Goal: Task Accomplishment & Management: Manage account settings

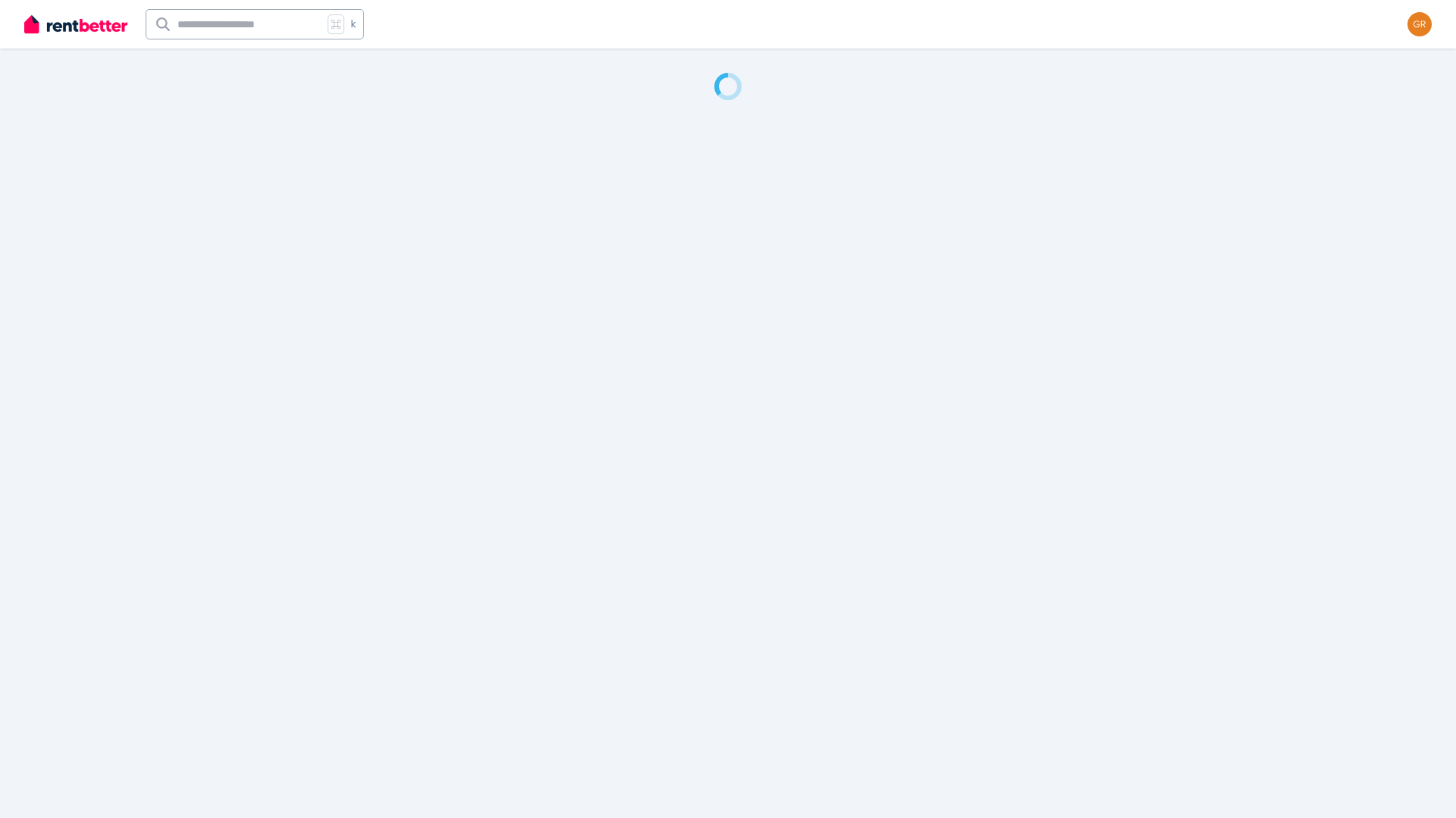
select select "**********"
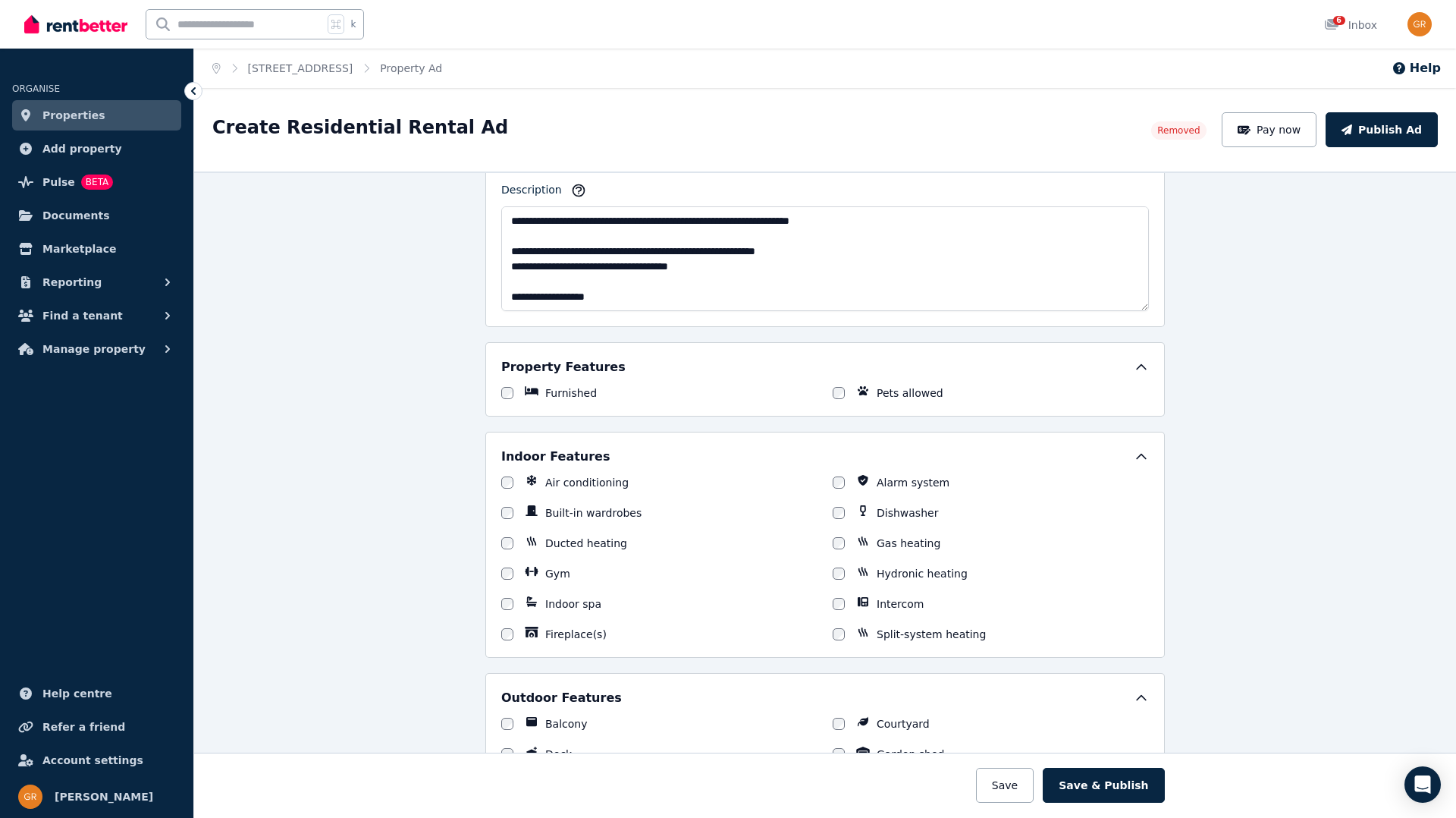
scroll to position [263, 0]
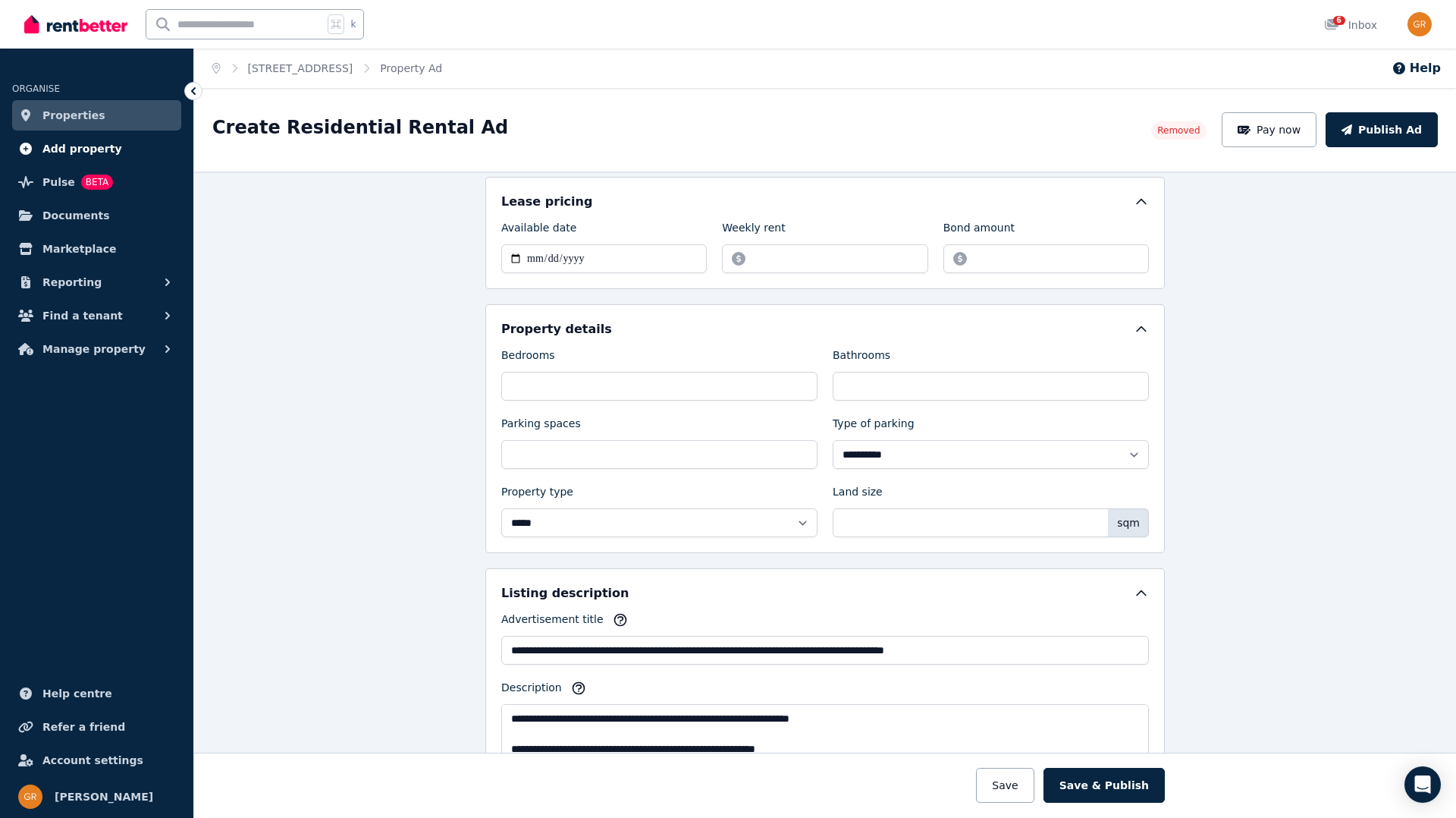
click at [63, 146] on span "Add property" at bounding box center [82, 149] width 80 height 18
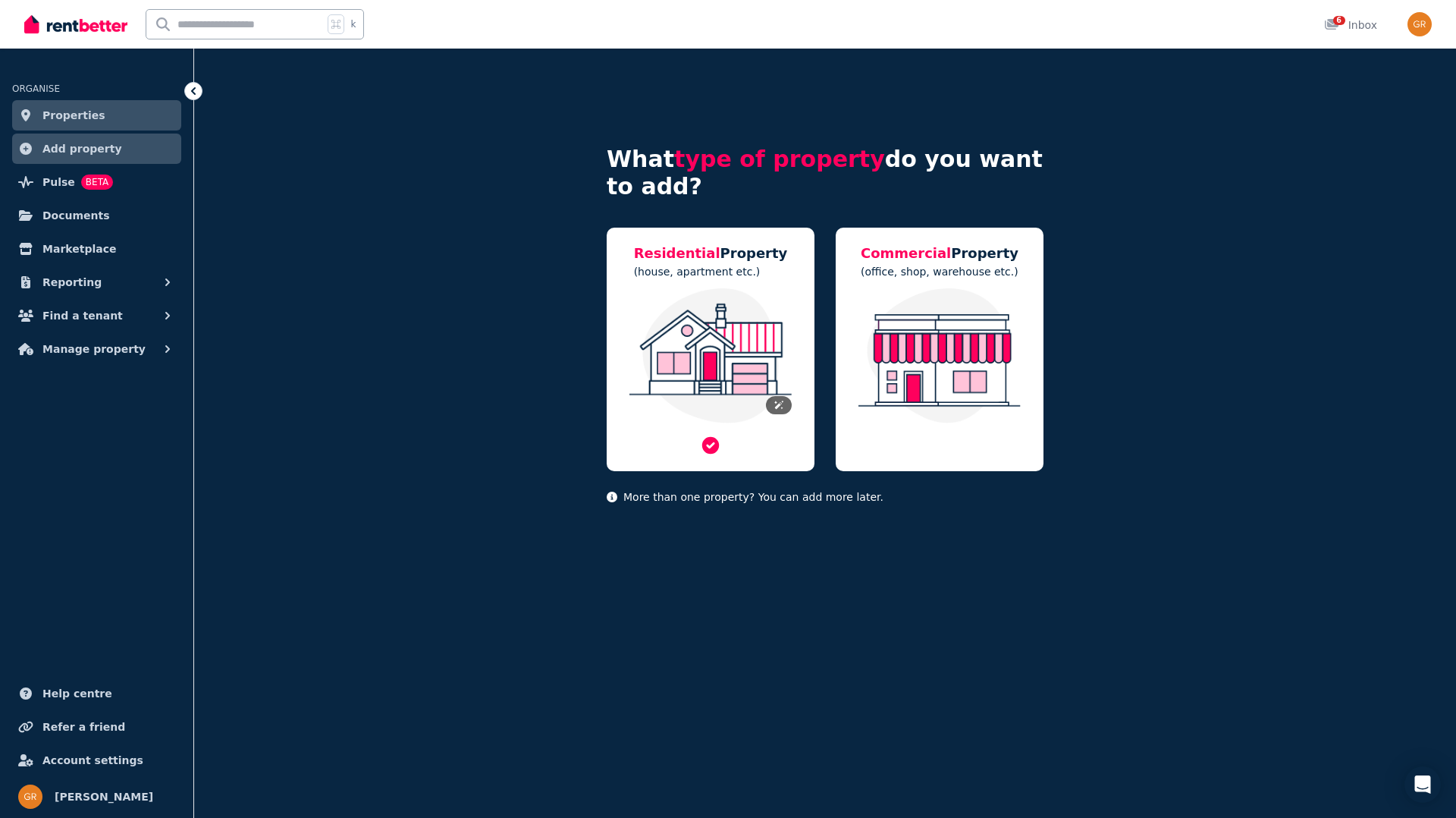
click at [721, 296] on img at bounding box center [710, 355] width 177 height 135
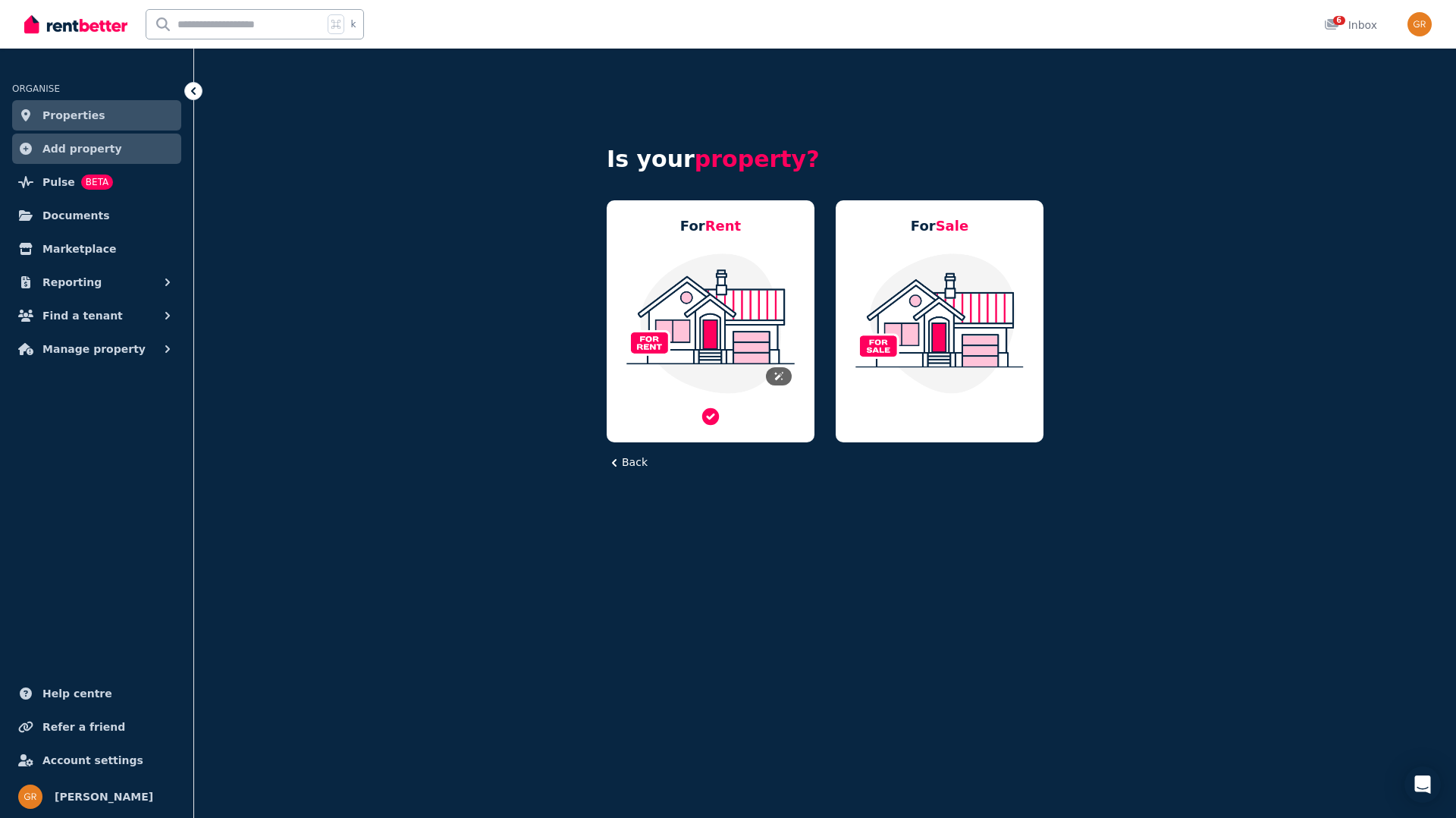
click at [731, 294] on img at bounding box center [710, 323] width 177 height 143
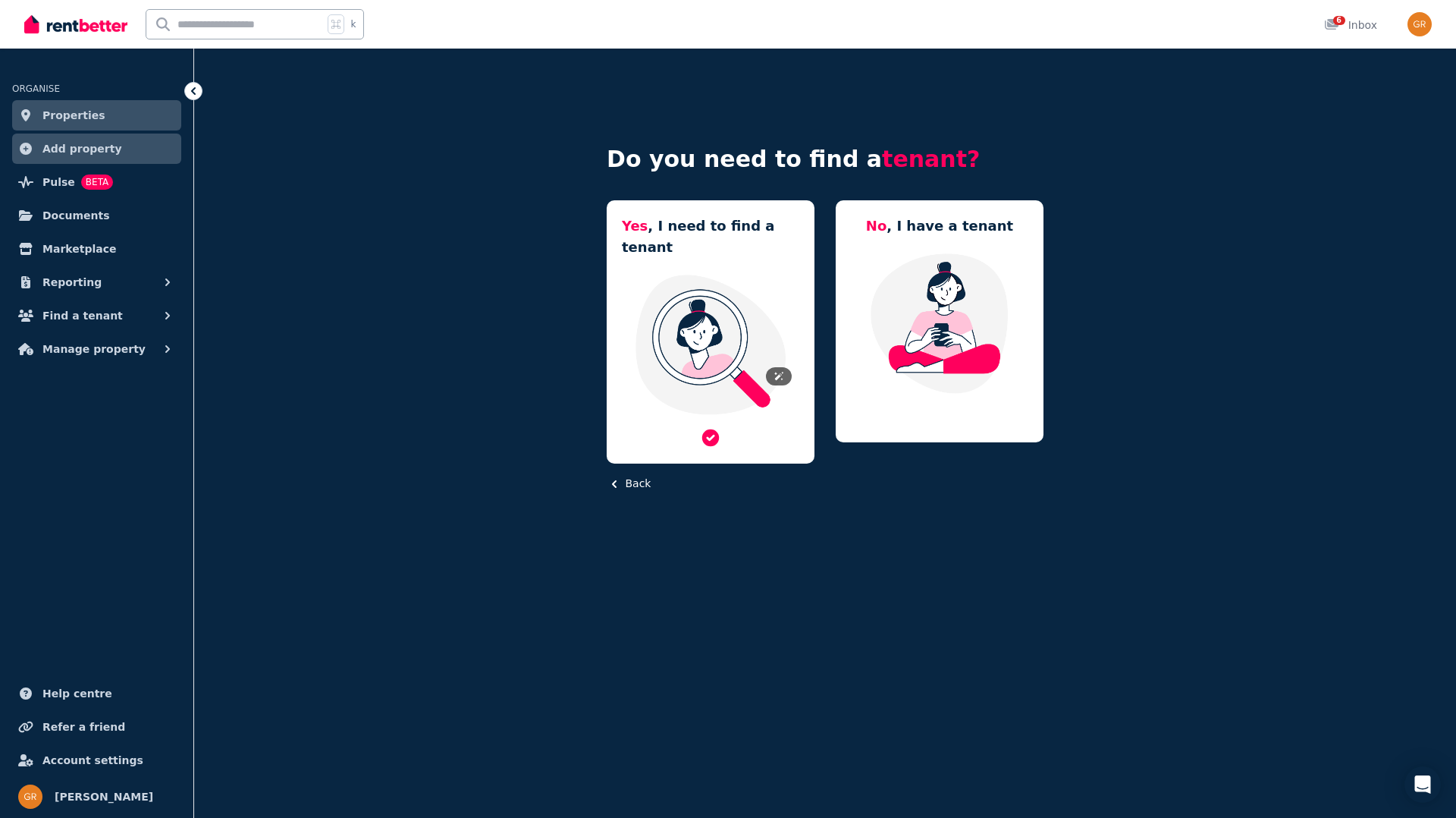
click at [720, 303] on img at bounding box center [710, 344] width 177 height 143
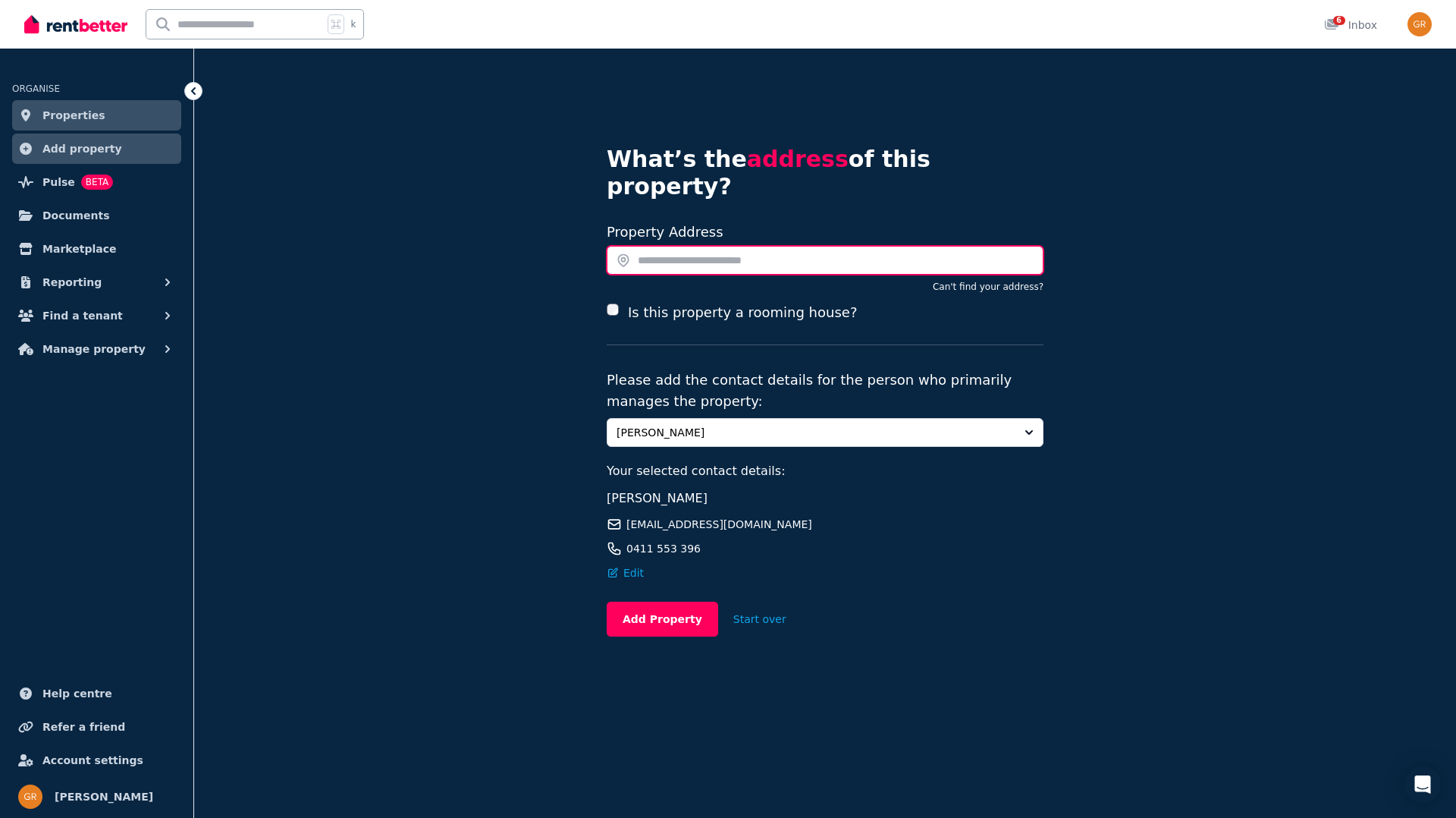
click at [726, 246] on input "text" at bounding box center [825, 260] width 437 height 29
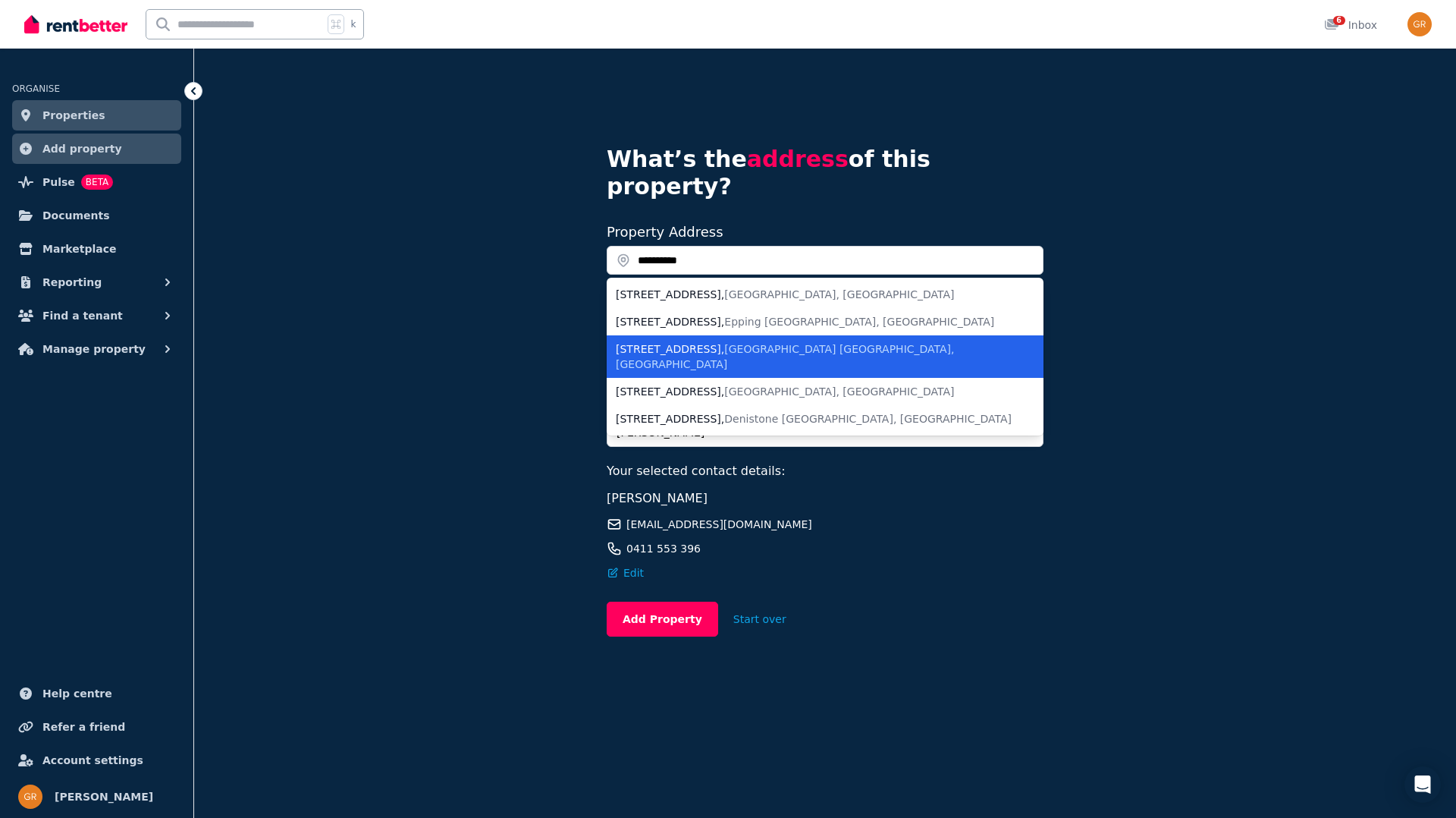
drag, startPoint x: 722, startPoint y: 273, endPoint x: 667, endPoint y: 332, distance: 80.7
click at [667, 332] on ul "[STREET_ADDRESS] [STREET_ADDRESS] [STREET_ADDRESS] [STREET_ADDRESS] [STREET_ADD…" at bounding box center [825, 357] width 437 height 158
click at [667, 335] on li "[STREET_ADDRESS]" at bounding box center [825, 356] width 437 height 43
type input "**********"
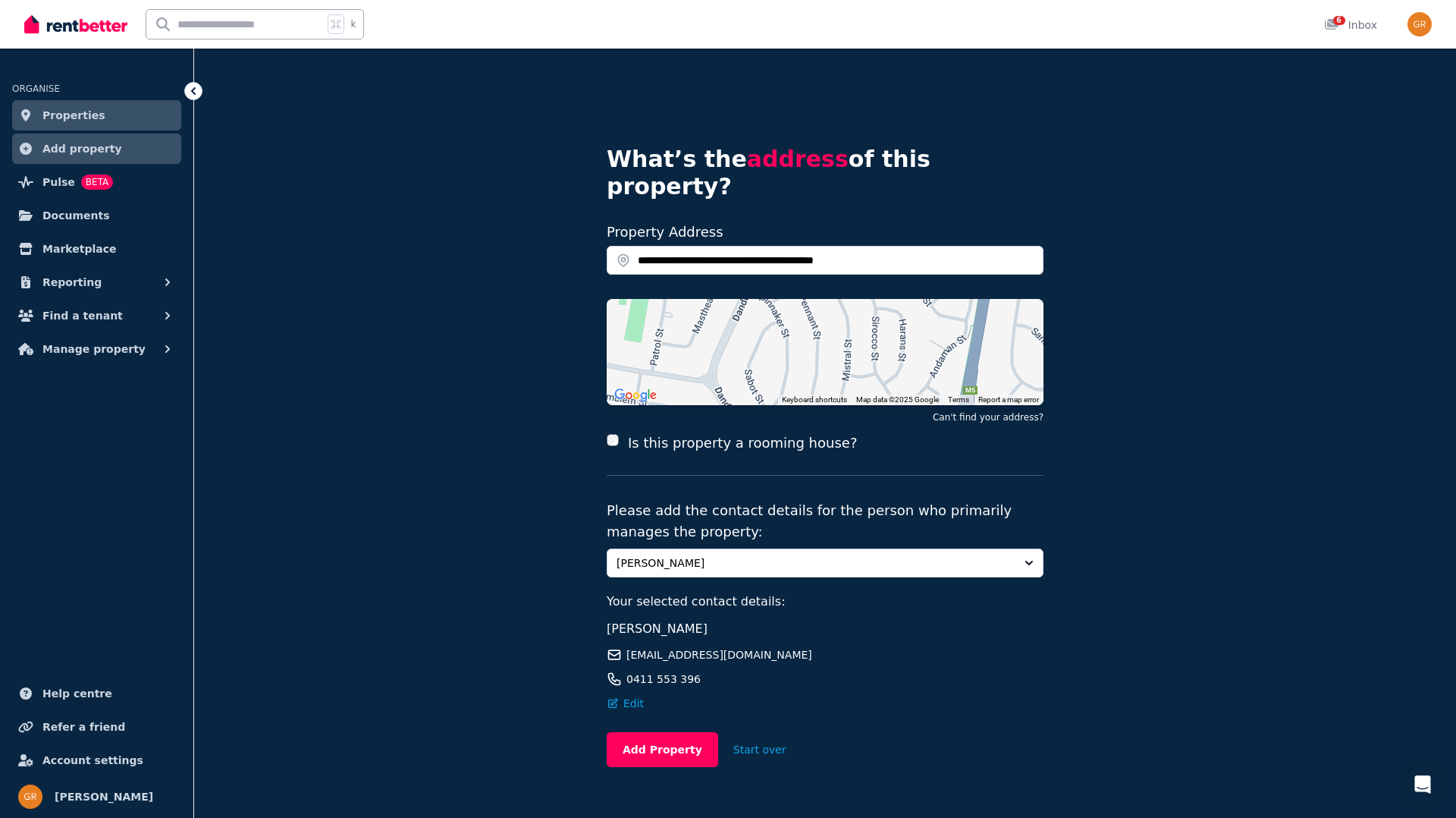
click at [660, 433] on label "Is this property a rooming house?" at bounding box center [742, 443] width 229 height 21
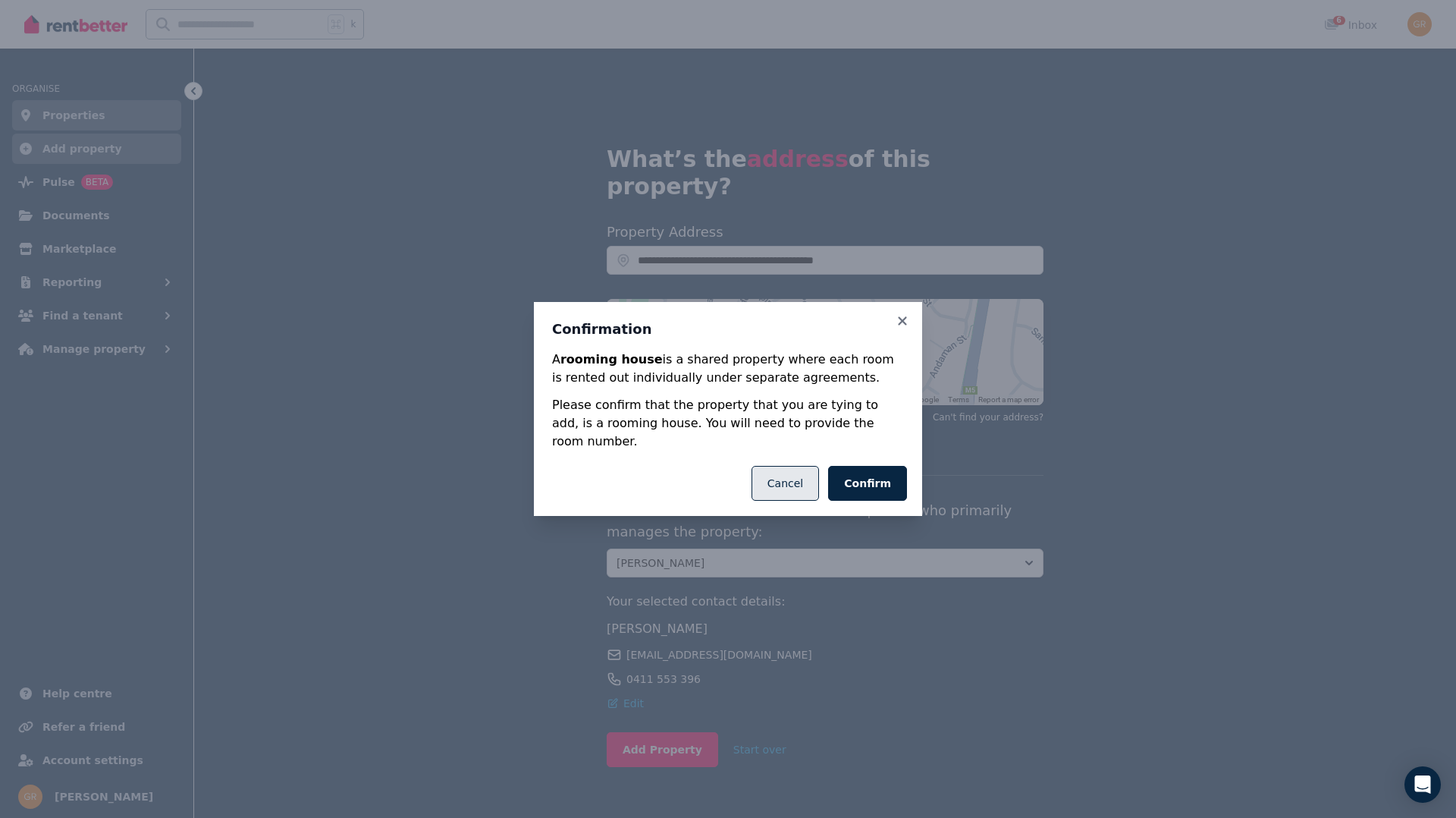
click at [809, 475] on button "Cancel" at bounding box center [785, 484] width 67 height 35
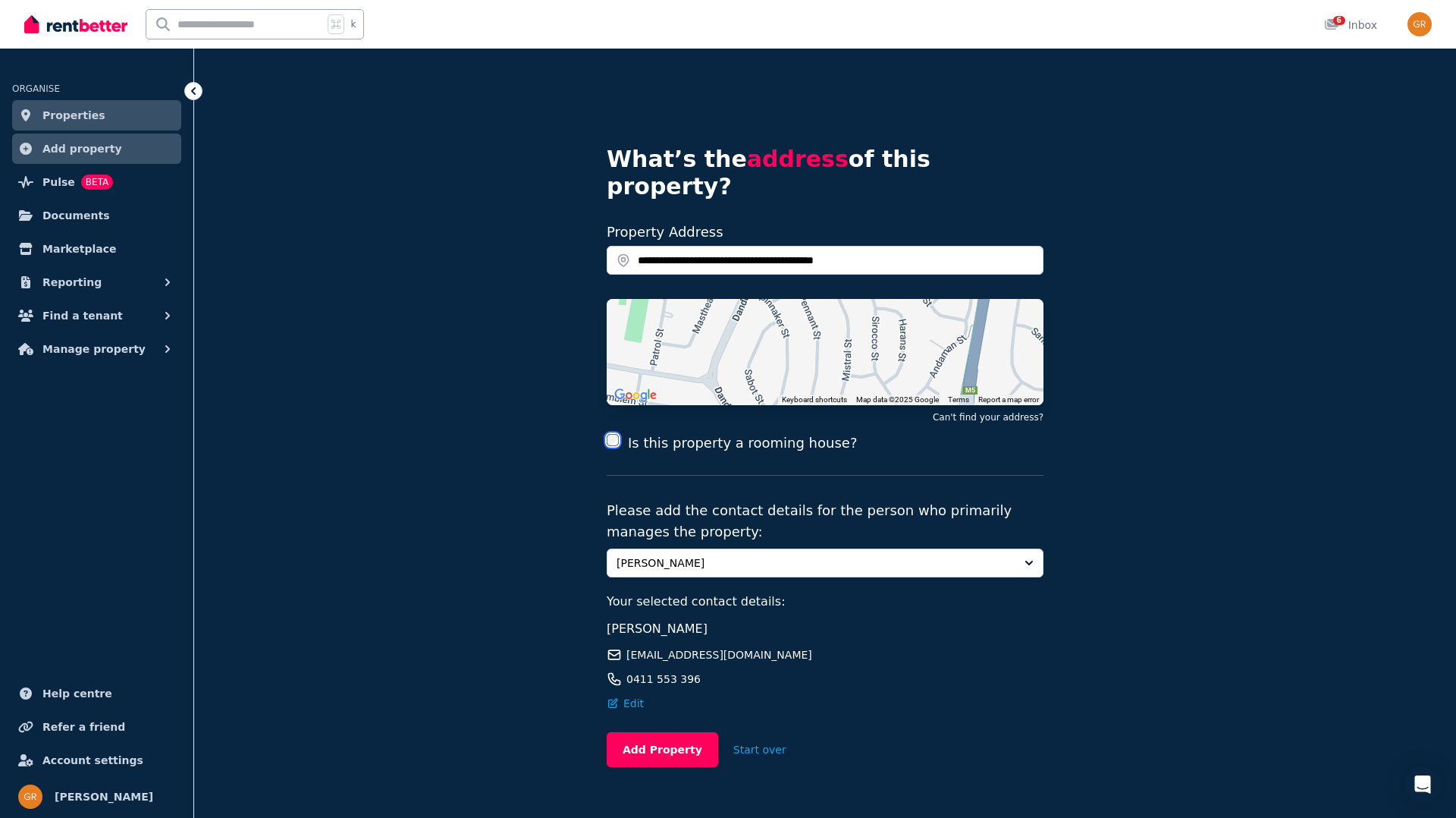
scroll to position [7, 0]
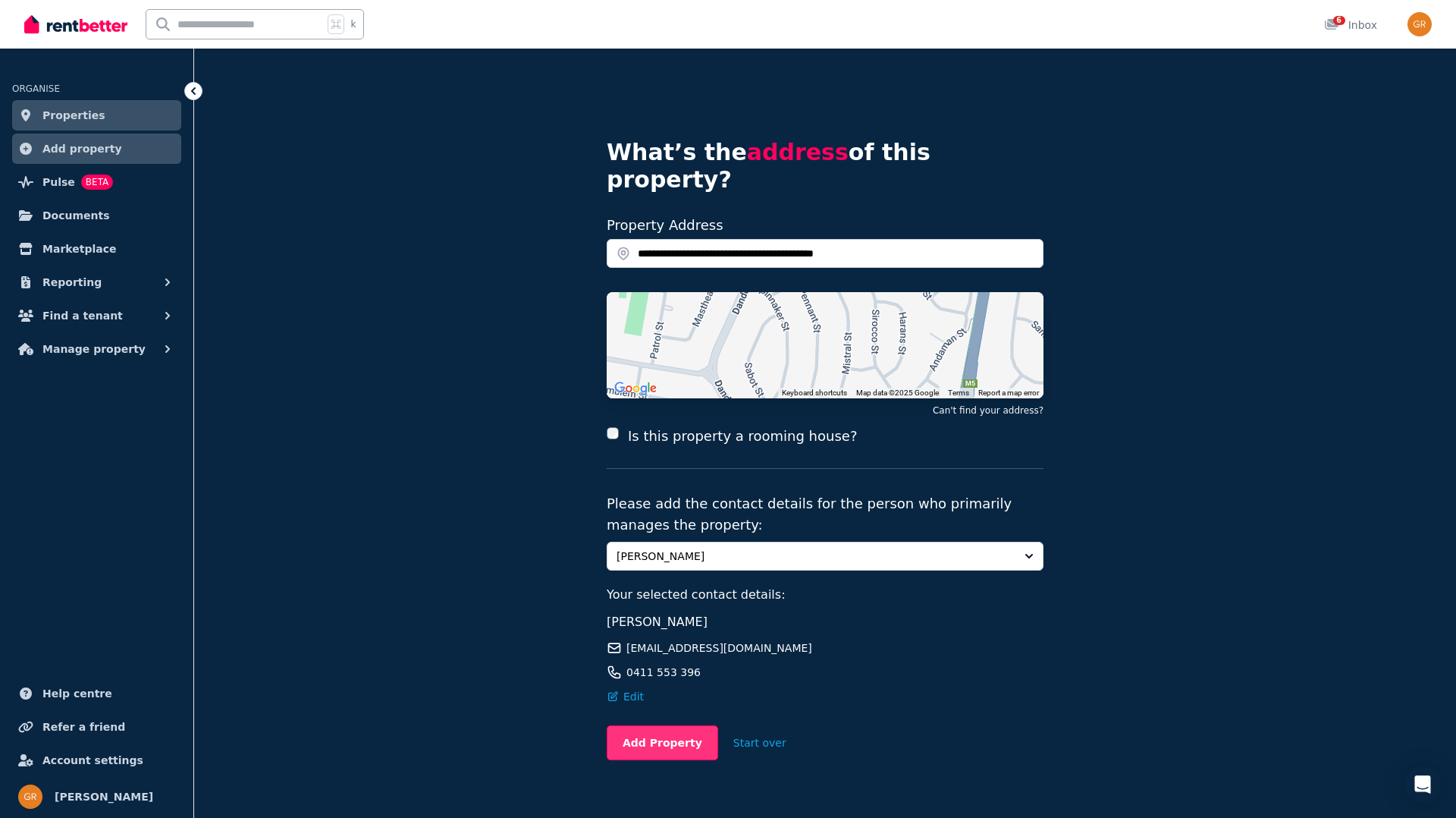
click at [654, 725] on button "Add Property" at bounding box center [663, 742] width 112 height 35
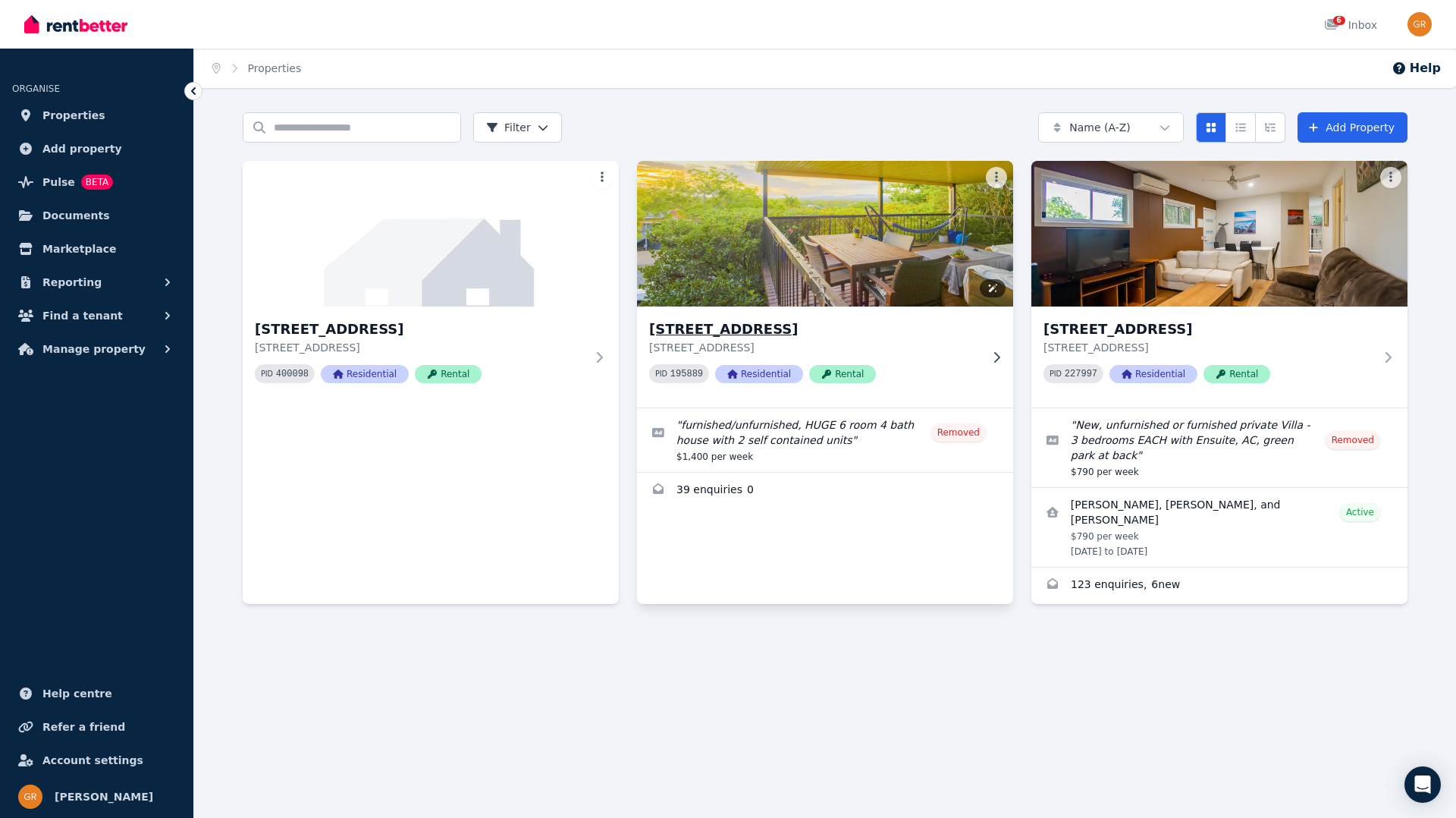
click at [824, 238] on img at bounding box center [825, 233] width 395 height 153
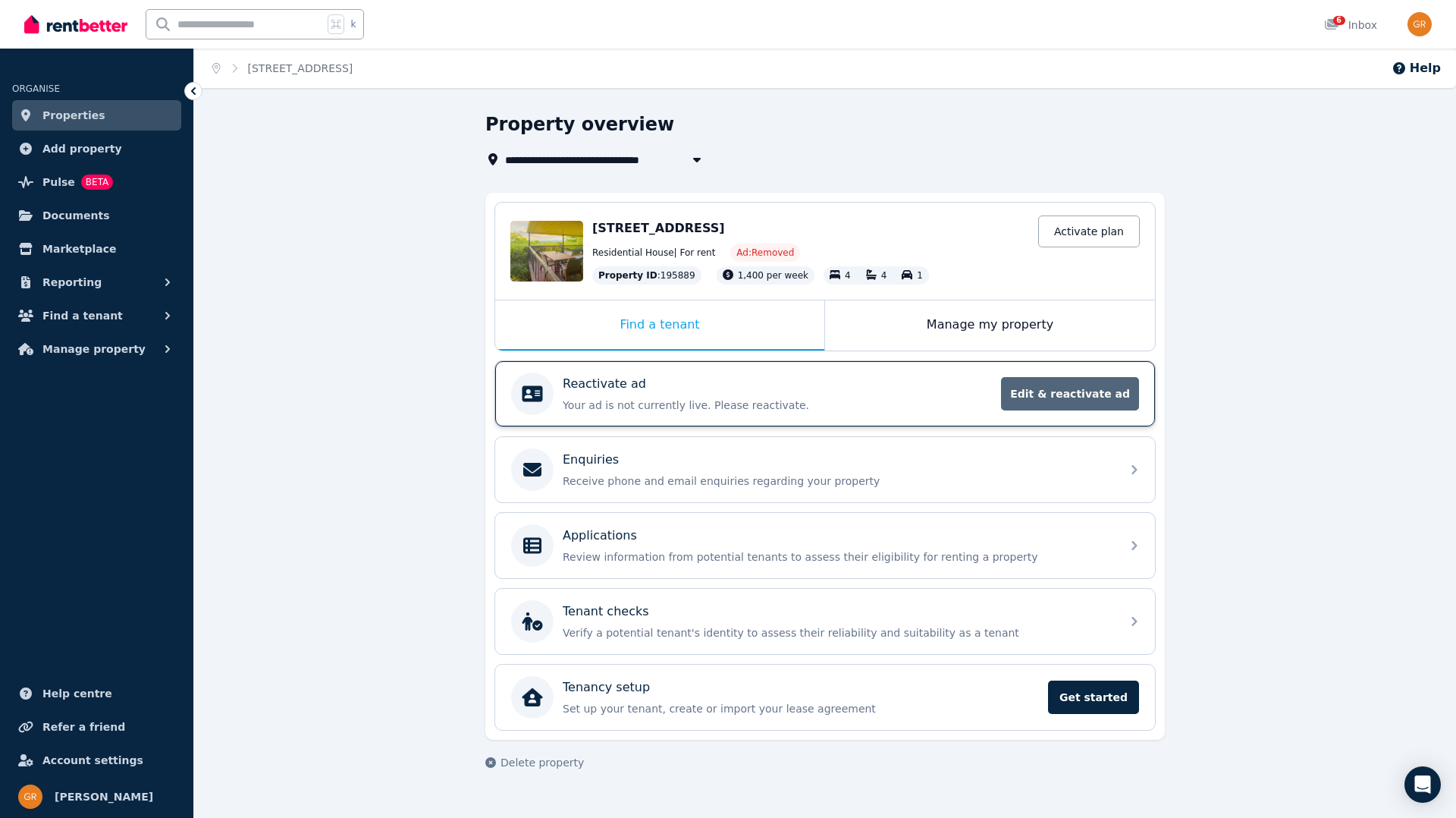
click at [1072, 392] on span "Edit & reactivate ad" at bounding box center [1070, 394] width 138 height 34
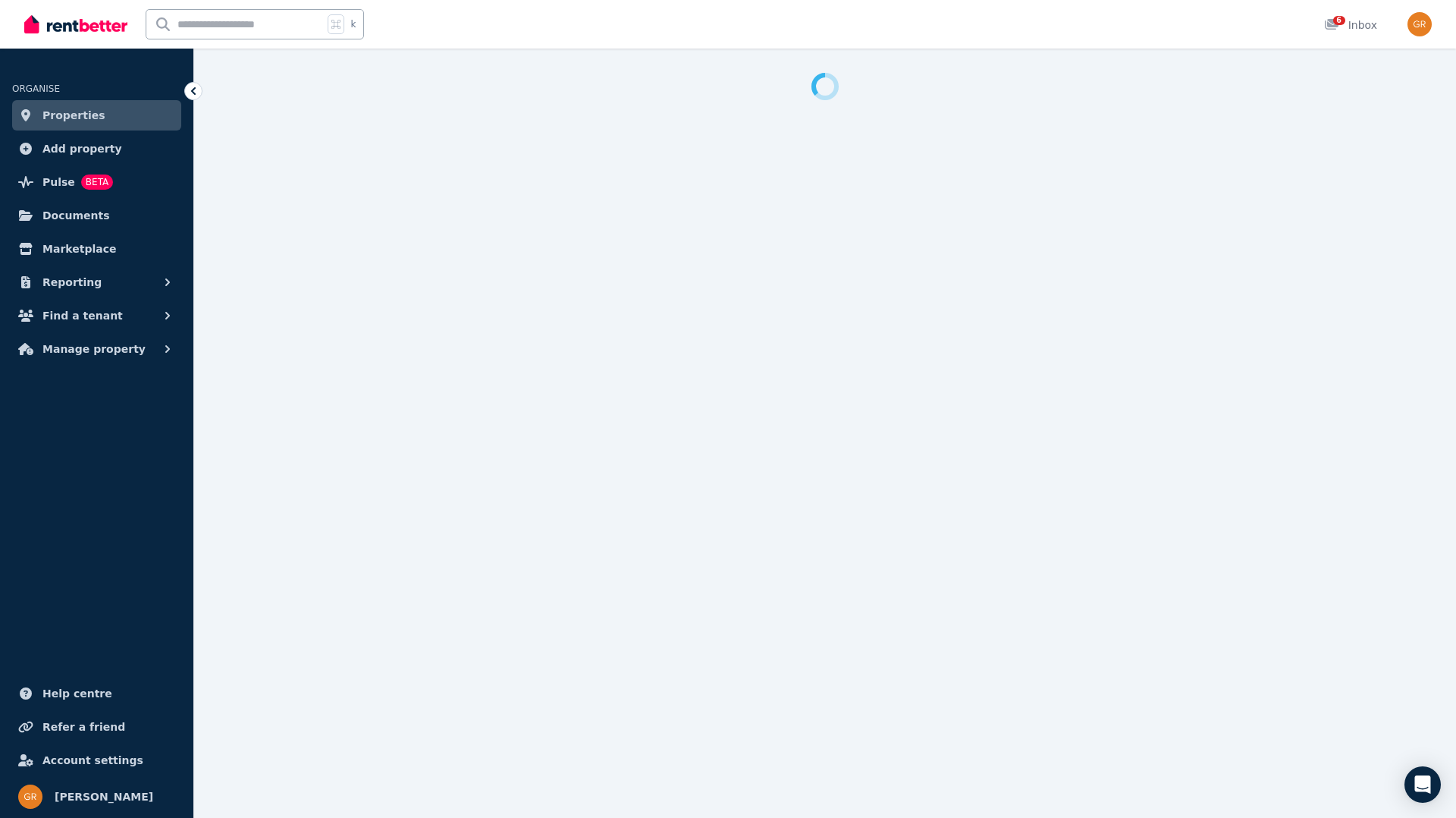
select select "**********"
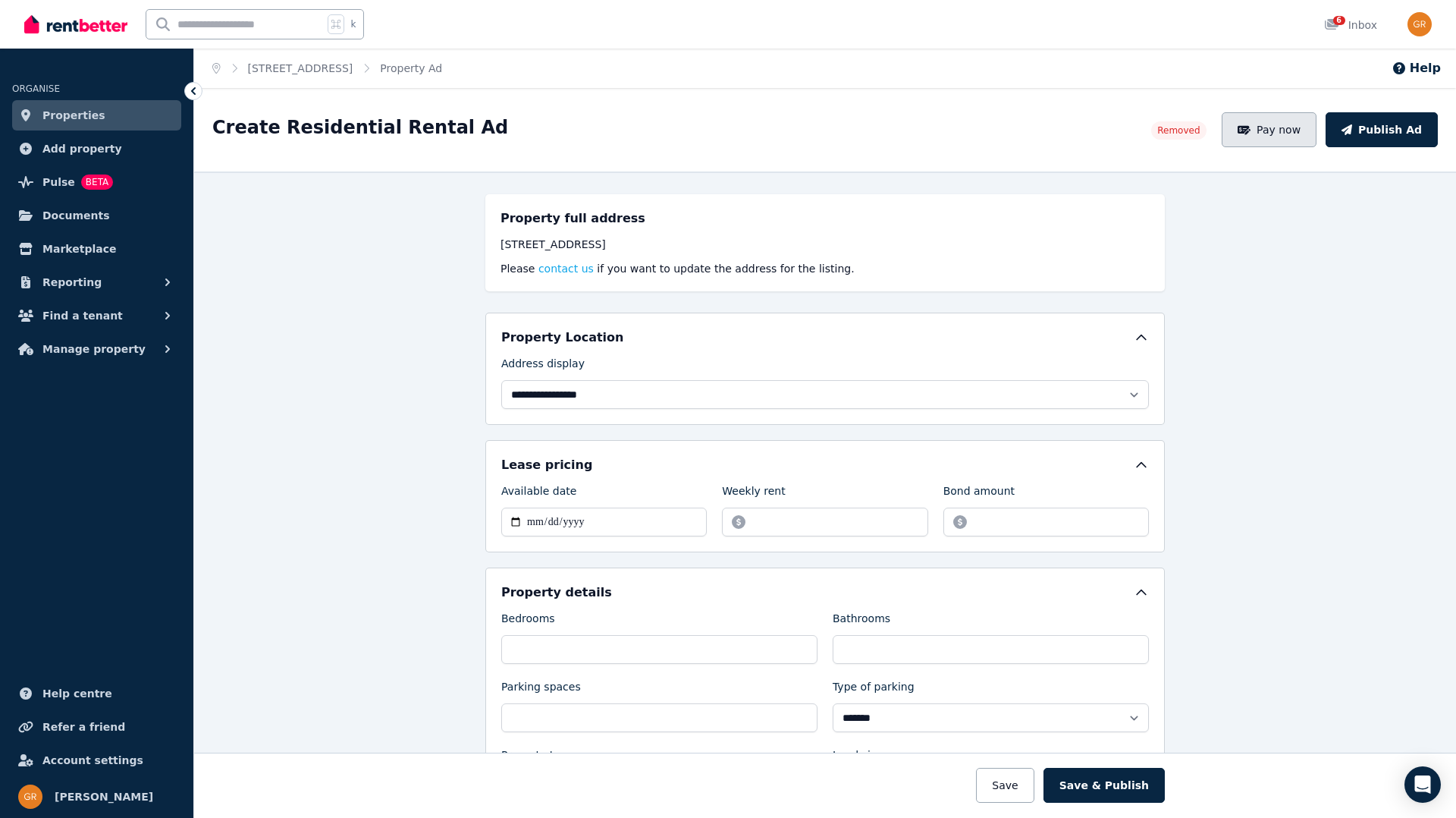
click at [1285, 129] on button "Pay now" at bounding box center [1270, 130] width 96 height 35
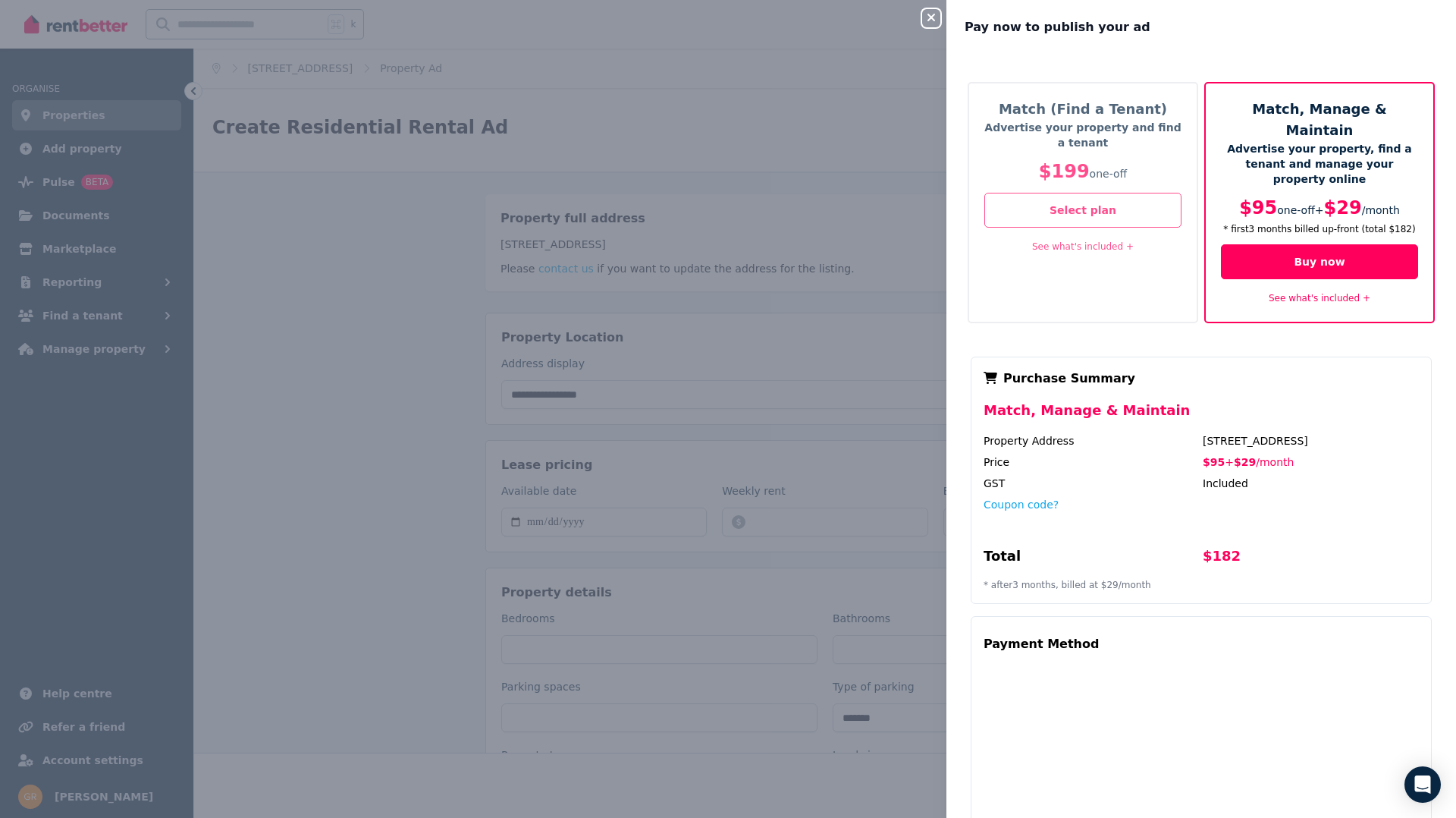
click at [929, 24] on button "Close panel" at bounding box center [931, 18] width 18 height 18
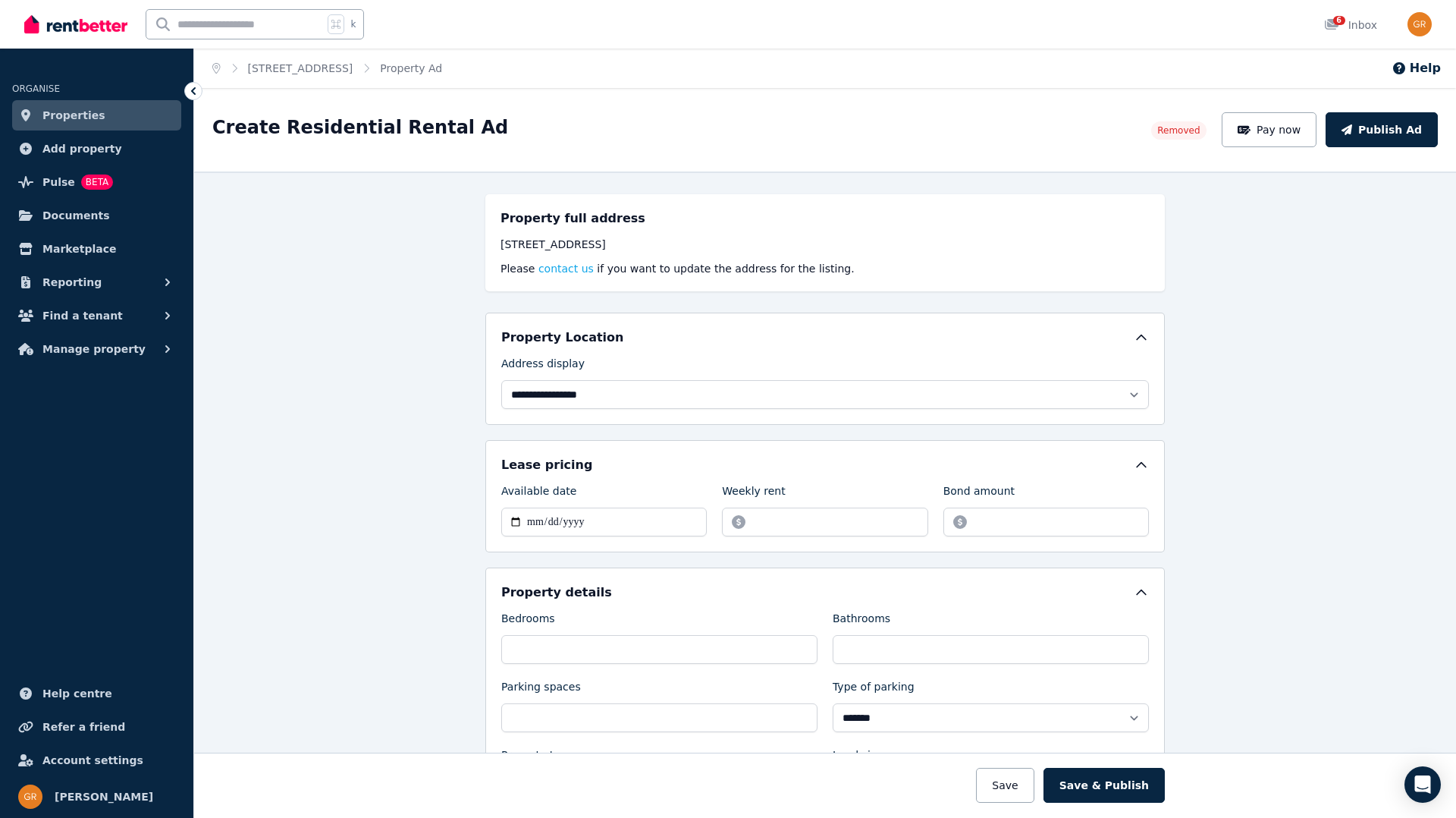
click at [199, 92] on icon at bounding box center [193, 91] width 15 height 15
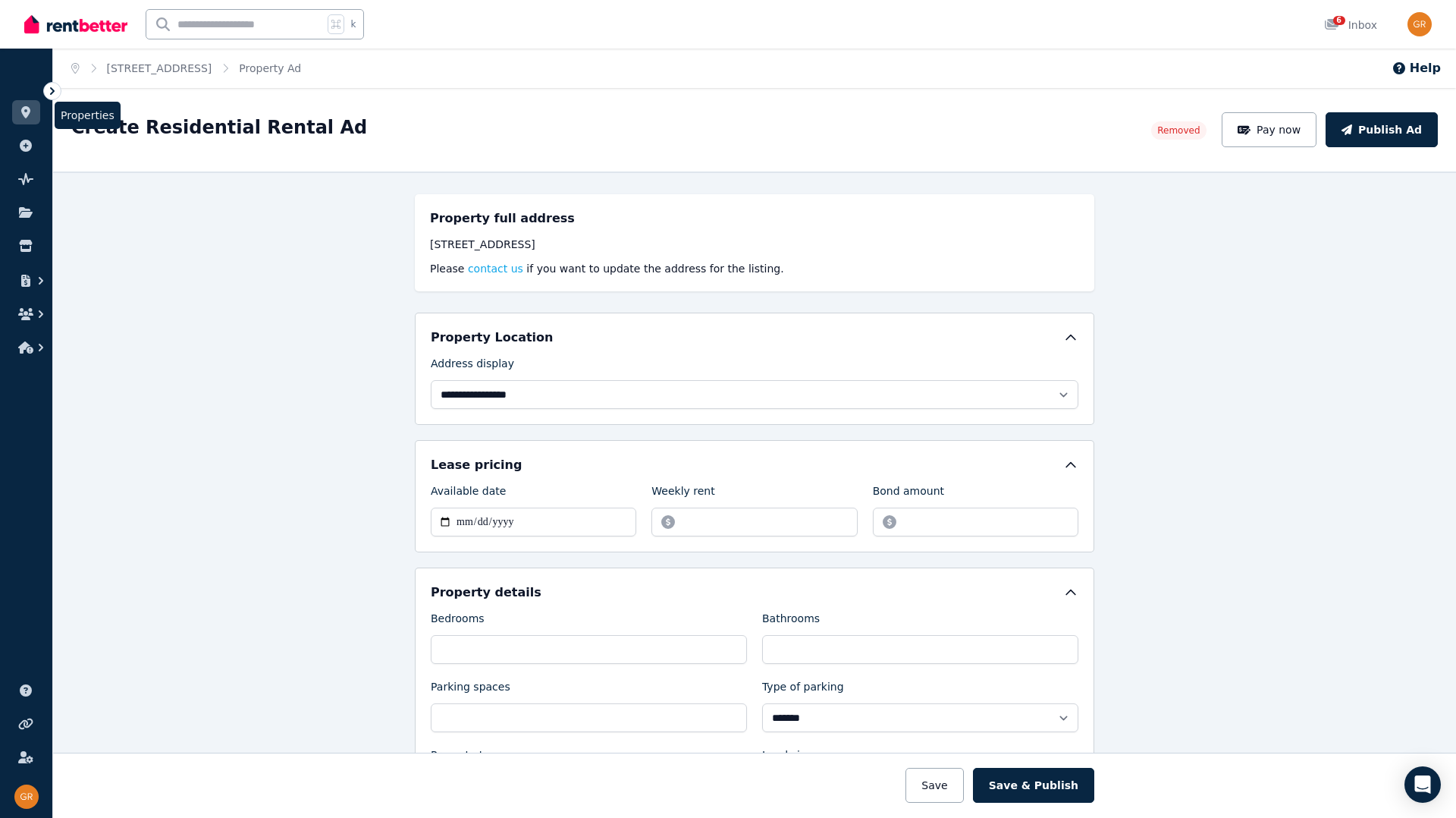
click at [24, 118] on link at bounding box center [25, 112] width 28 height 24
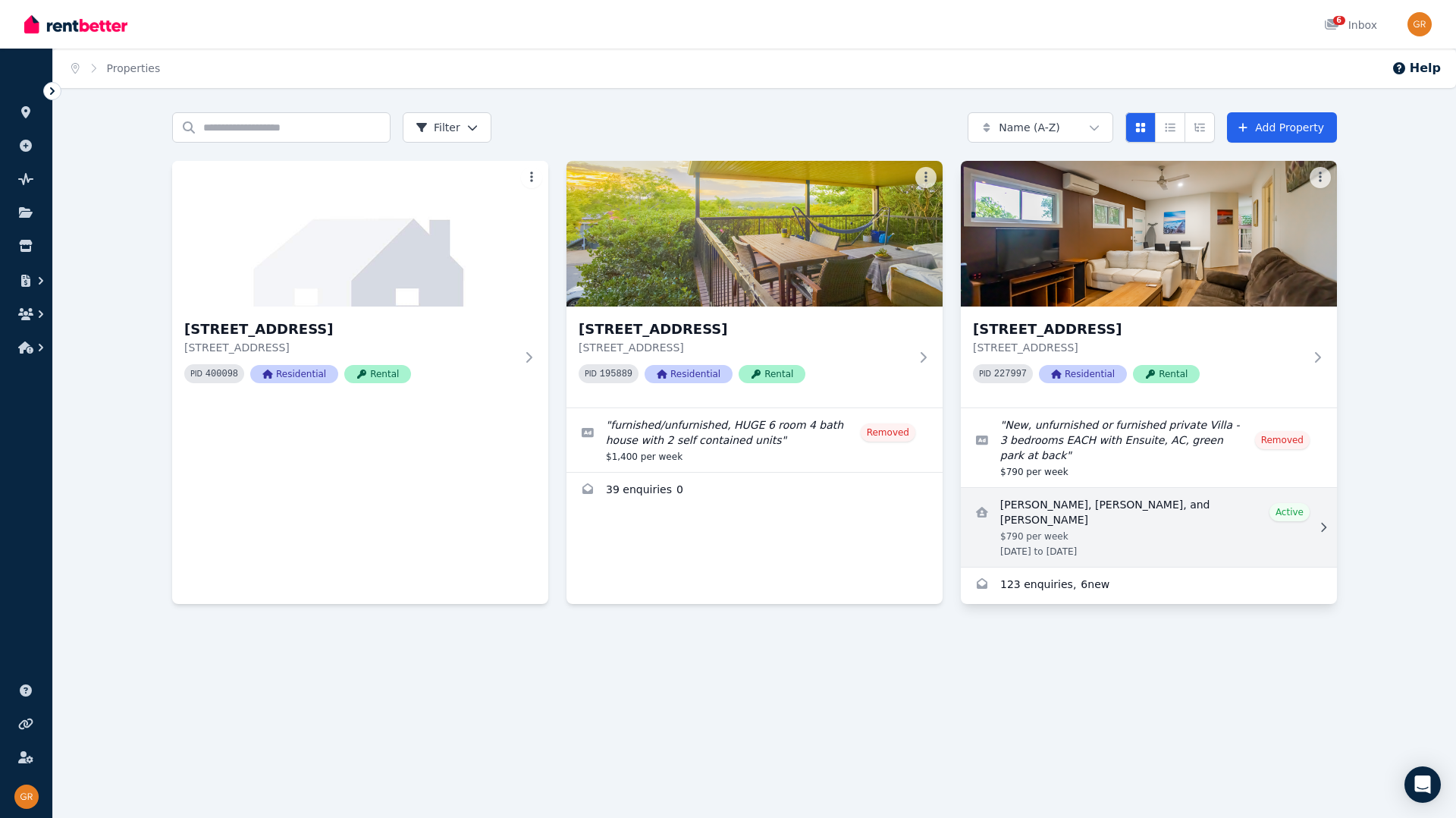
click at [1305, 513] on link "View details for Shalini Soman, Akshay Sridhar, and Ganesh Balaji Kumaresan" at bounding box center [1149, 527] width 376 height 79
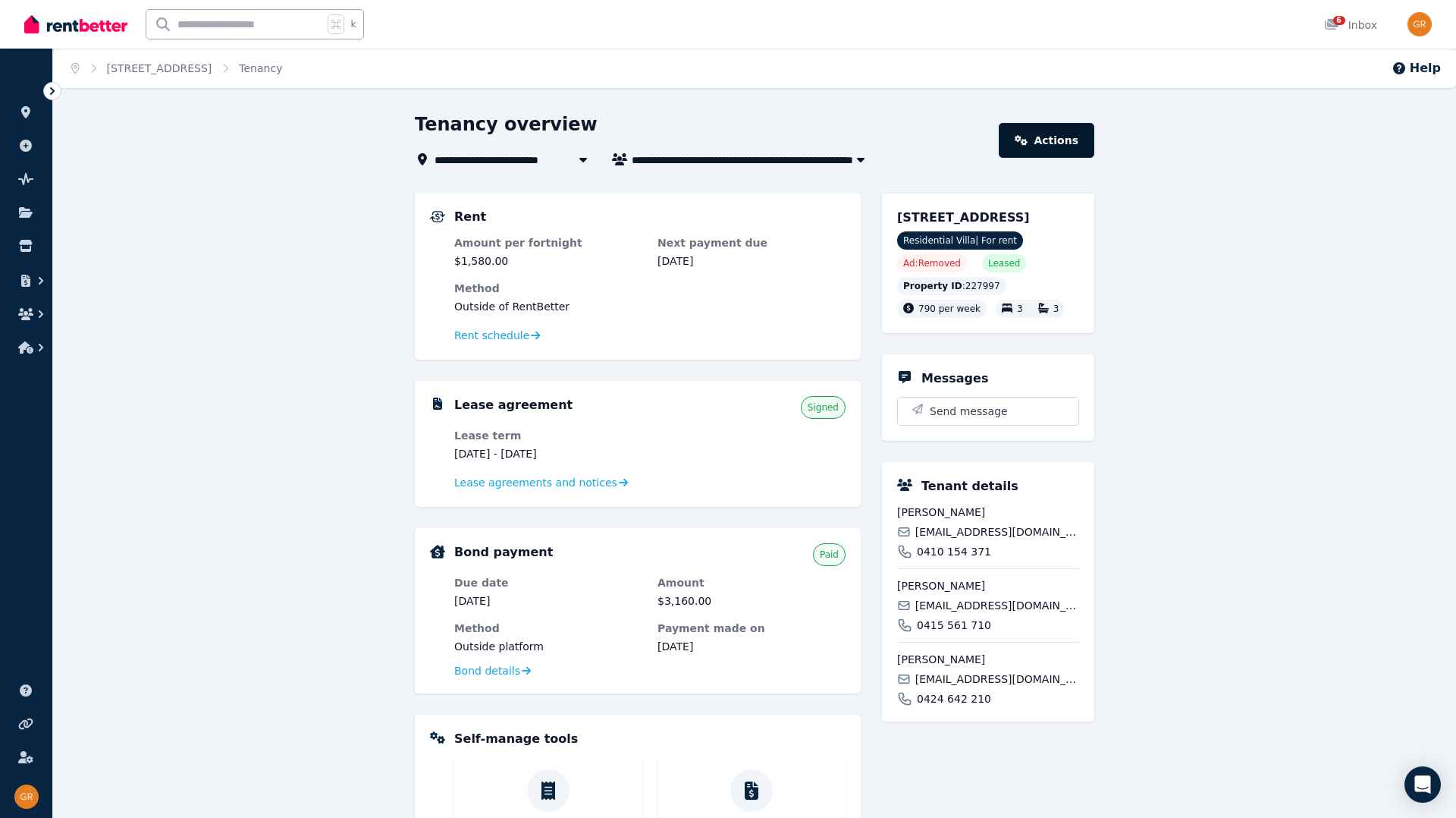
click at [1070, 134] on link "Actions" at bounding box center [1047, 140] width 96 height 35
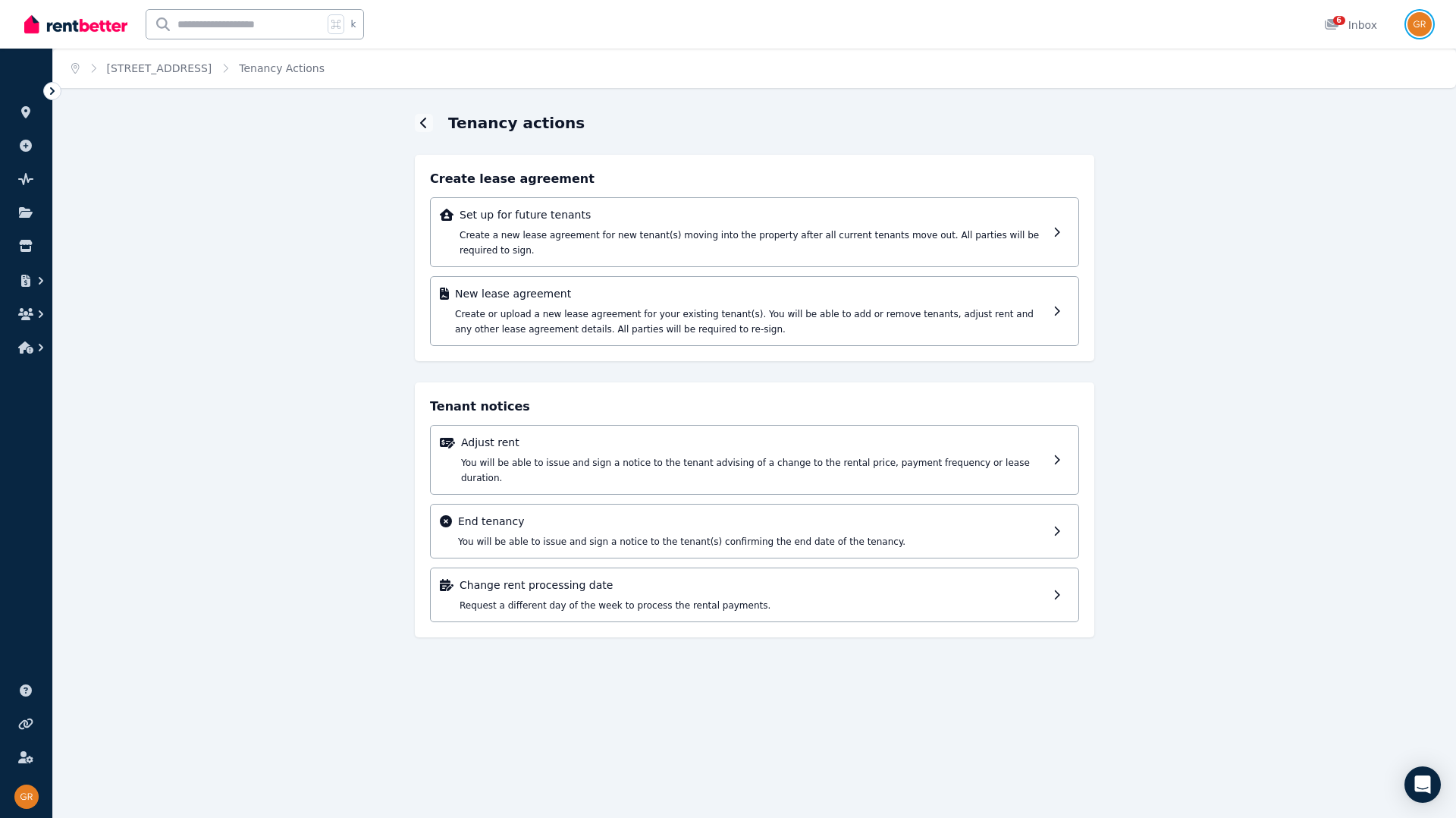
click at [1423, 31] on img "button" at bounding box center [1419, 24] width 24 height 24
click at [1342, 106] on link "Billing" at bounding box center [1327, 112] width 81 height 28
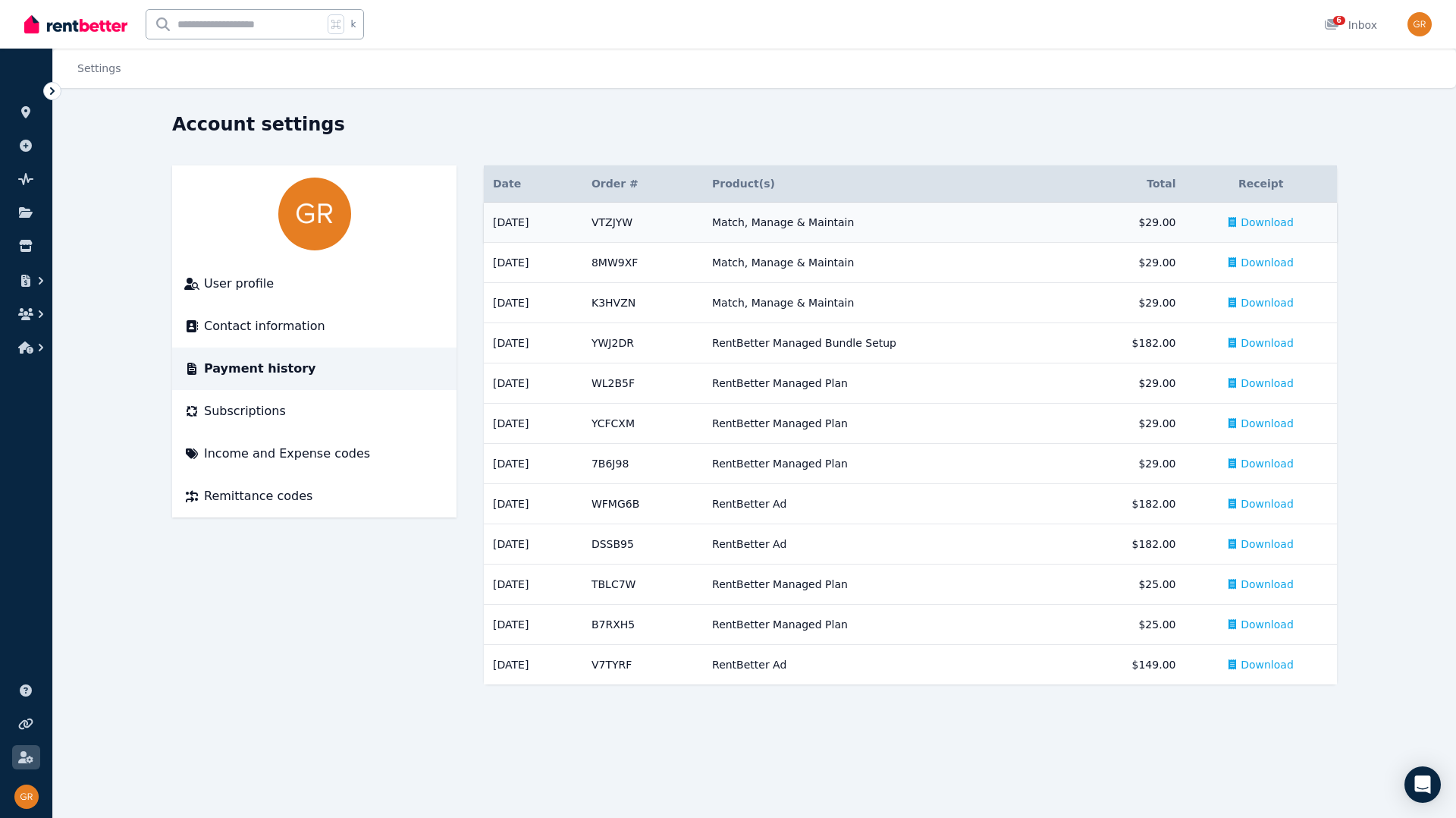
click at [1061, 230] on td "Match, Manage & Maintain" at bounding box center [887, 223] width 369 height 40
click at [1418, 30] on img "button" at bounding box center [1419, 24] width 24 height 24
click at [1333, 154] on link "Account" at bounding box center [1332, 145] width 92 height 28
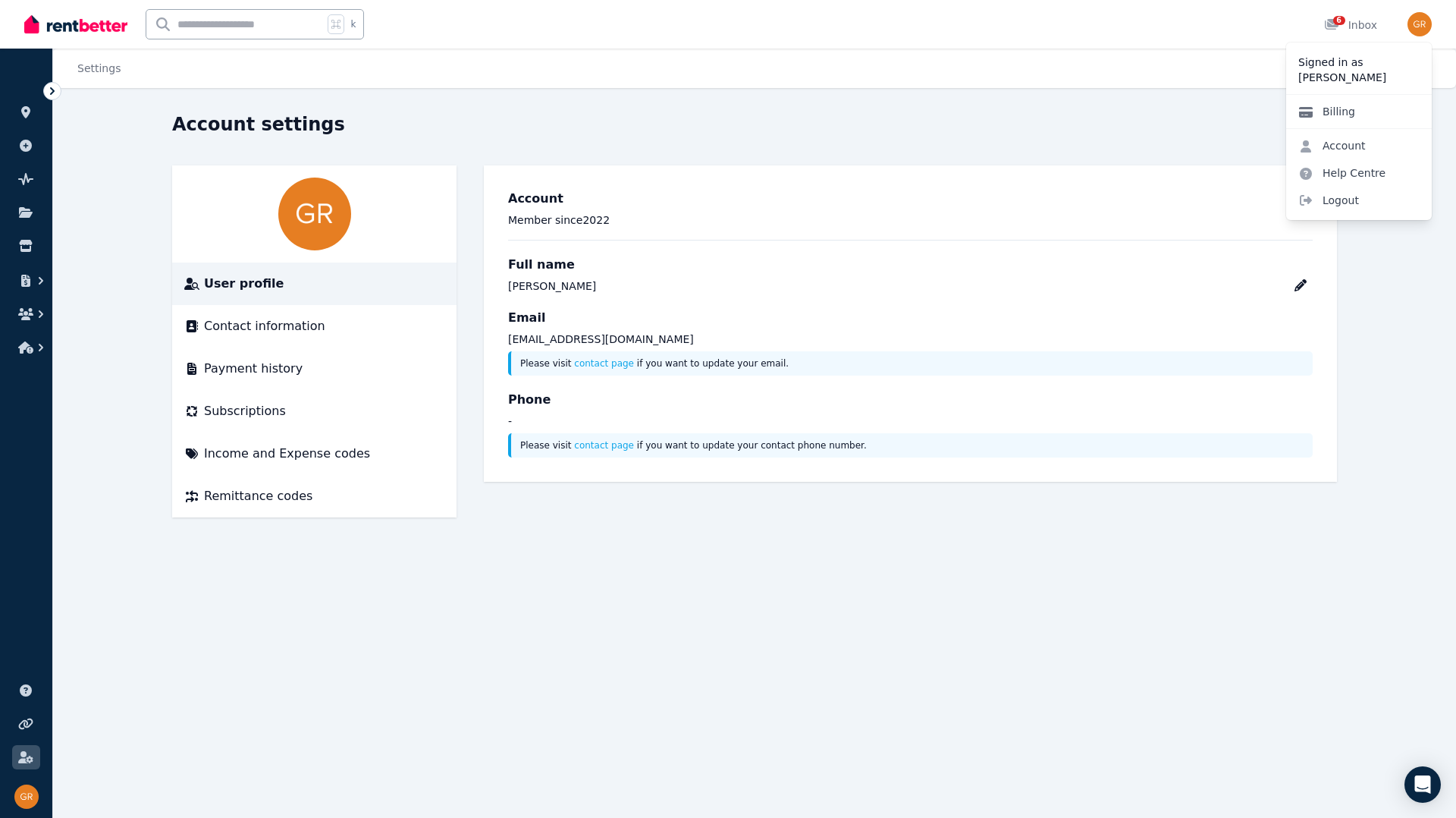
click at [1352, 119] on link "Billing" at bounding box center [1327, 112] width 81 height 28
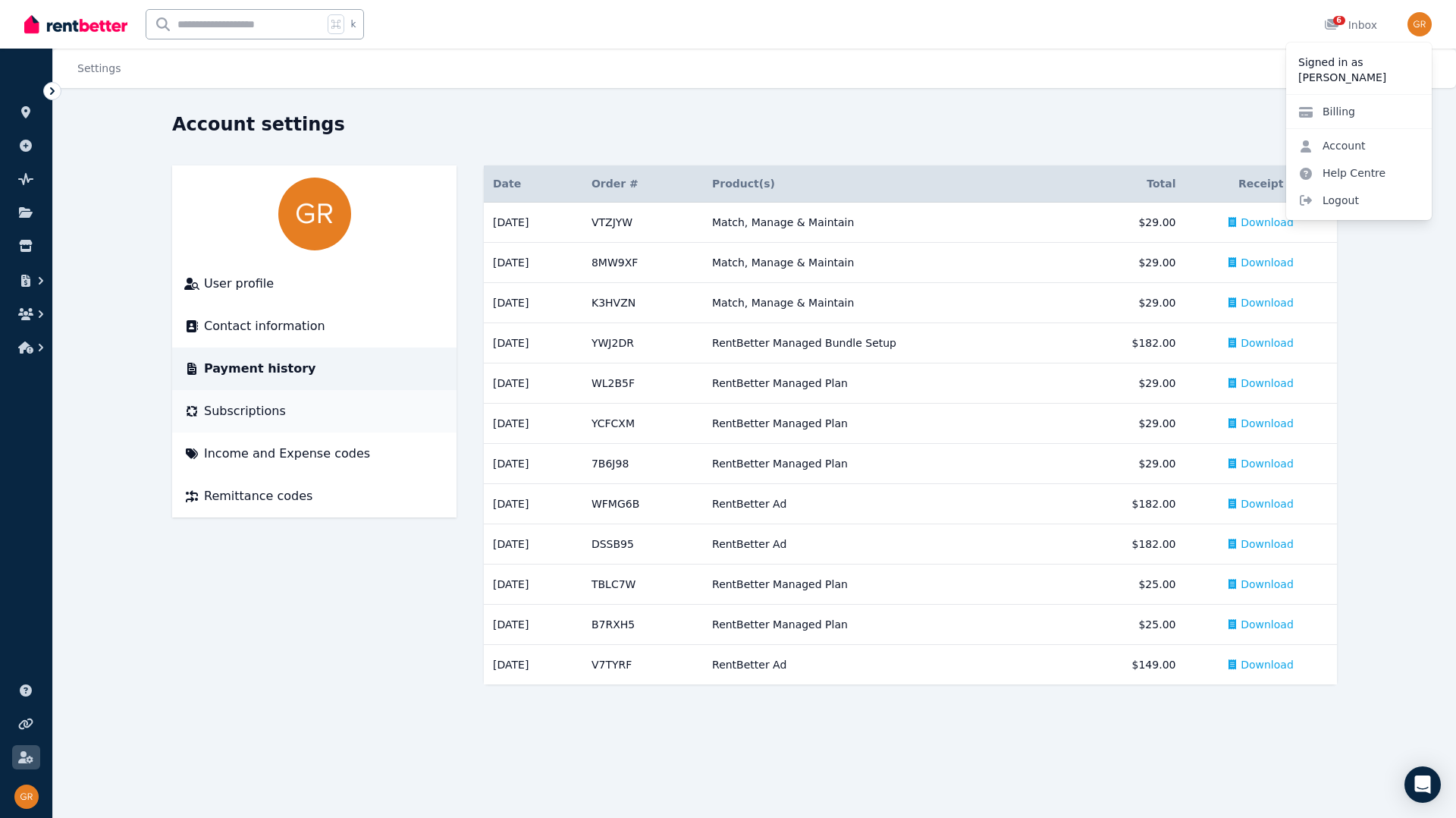
click at [241, 412] on span "Subscriptions" at bounding box center [245, 412] width 82 height 18
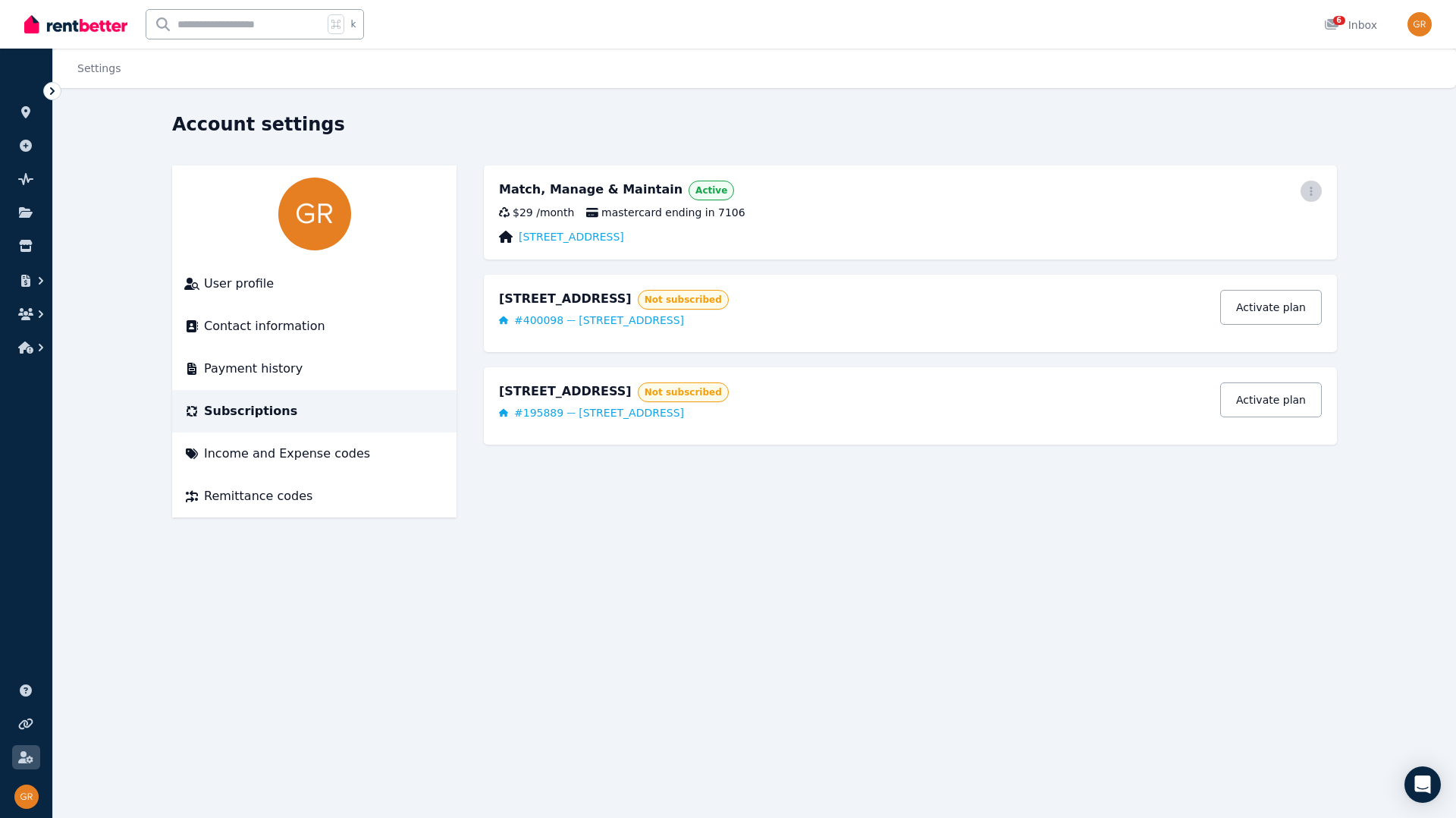
click at [1308, 197] on span "button" at bounding box center [1311, 191] width 21 height 21
click at [1207, 271] on span "Cancel plan" at bounding box center [1243, 281] width 134 height 18
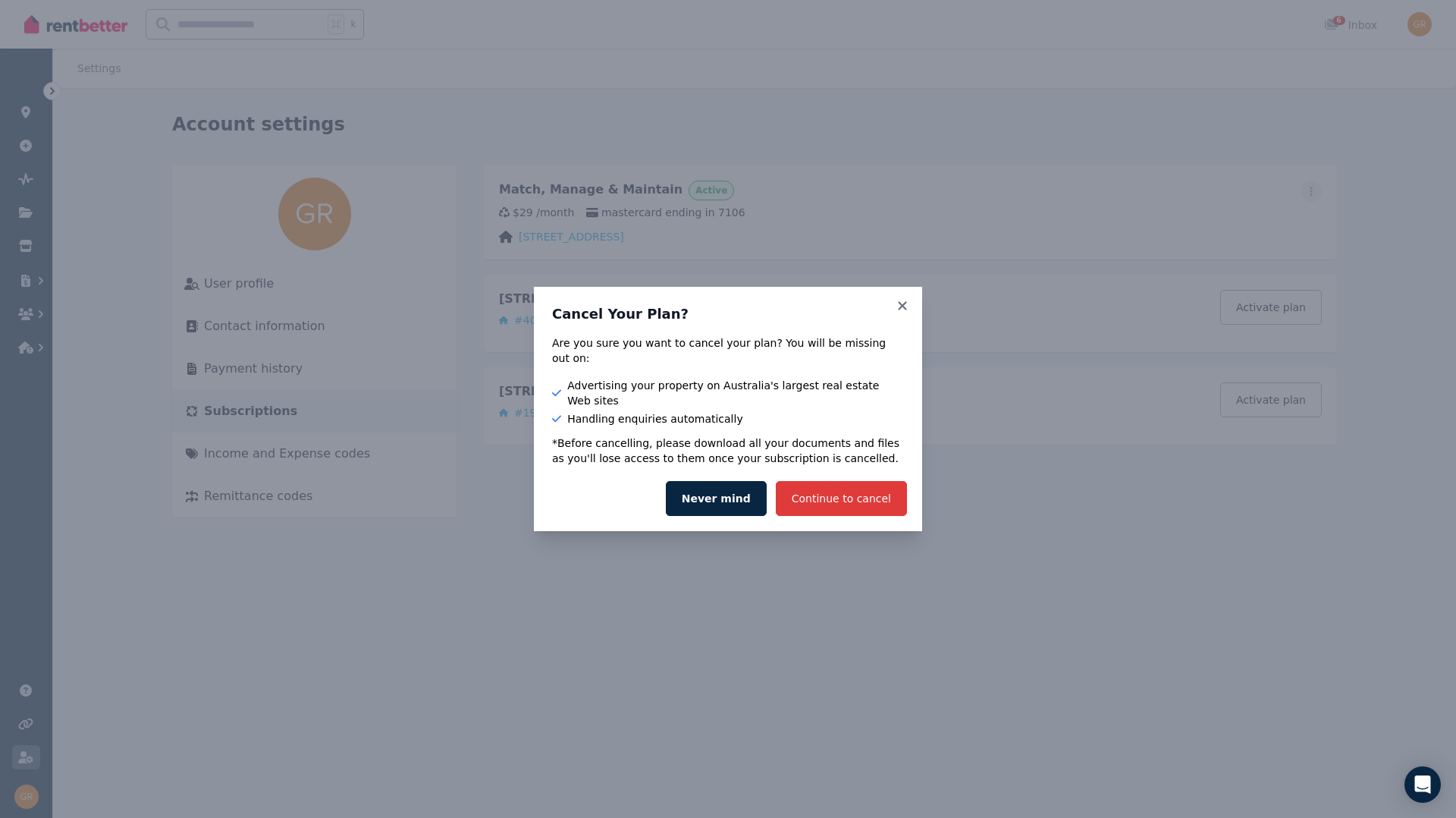
click at [811, 490] on button "Continue to cancel" at bounding box center [841, 499] width 131 height 35
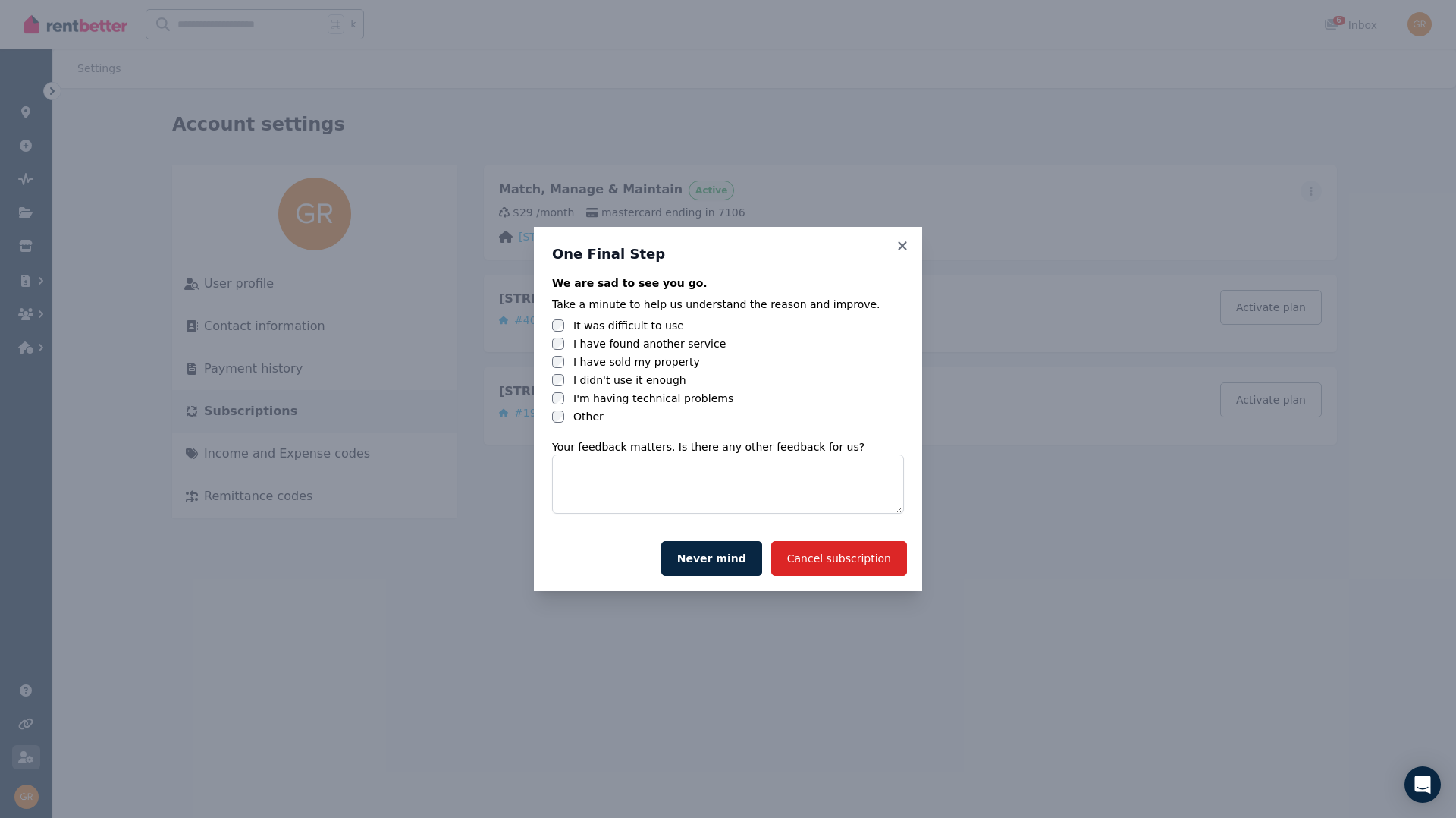
click at [639, 380] on label "I didn't use it enough" at bounding box center [630, 380] width 113 height 15
click at [823, 557] on button "Cancel subscription" at bounding box center [840, 558] width 136 height 35
